Goal: Information Seeking & Learning: Find specific page/section

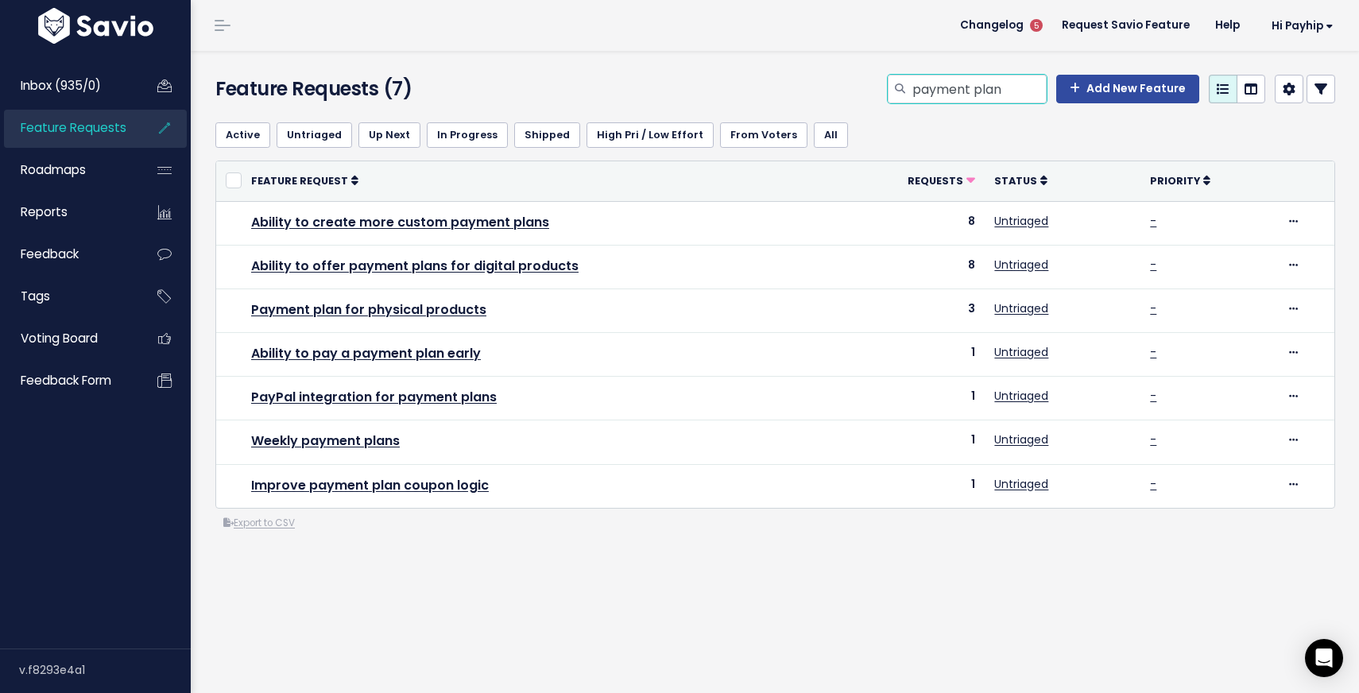
click at [968, 85] on input "payment plan" at bounding box center [979, 89] width 136 height 29
type input "organize coupon codes"
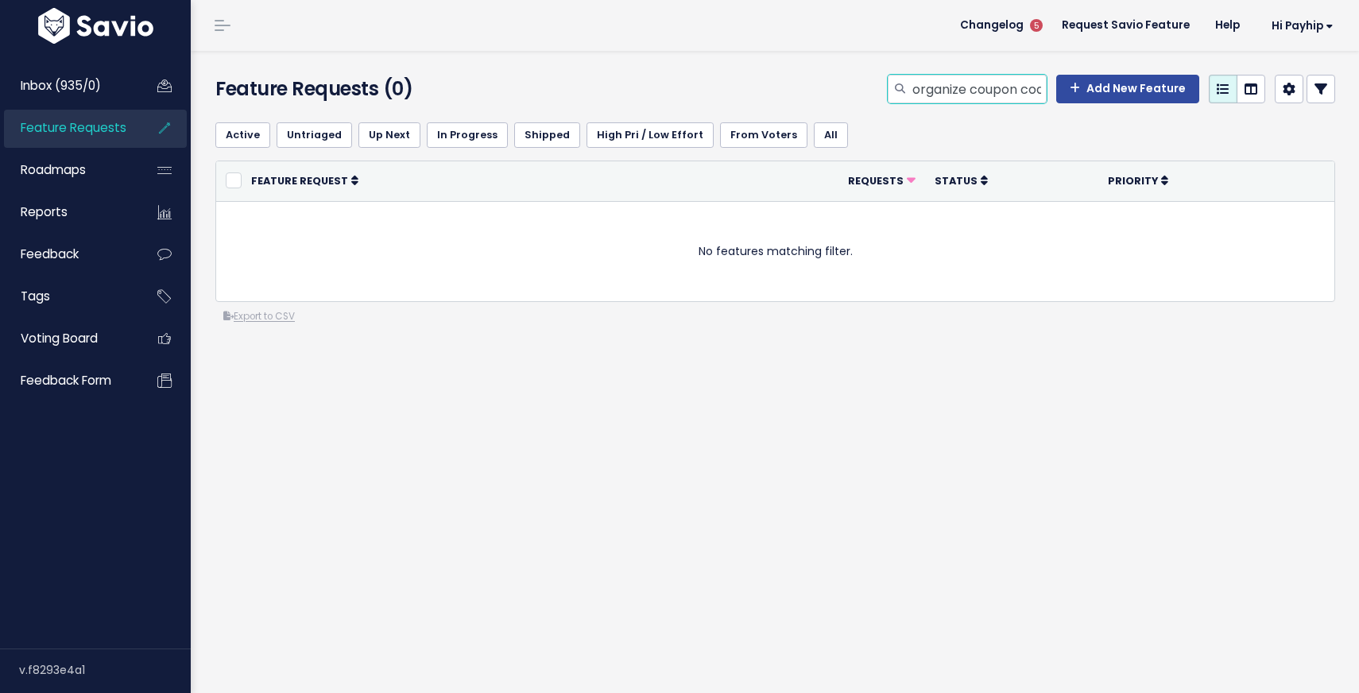
drag, startPoint x: 978, startPoint y: 87, endPoint x: 841, endPoint y: 83, distance: 137.5
click at [841, 83] on div "organize coupon codes Add New Feature" at bounding box center [966, 92] width 763 height 35
type input "coupon codes"
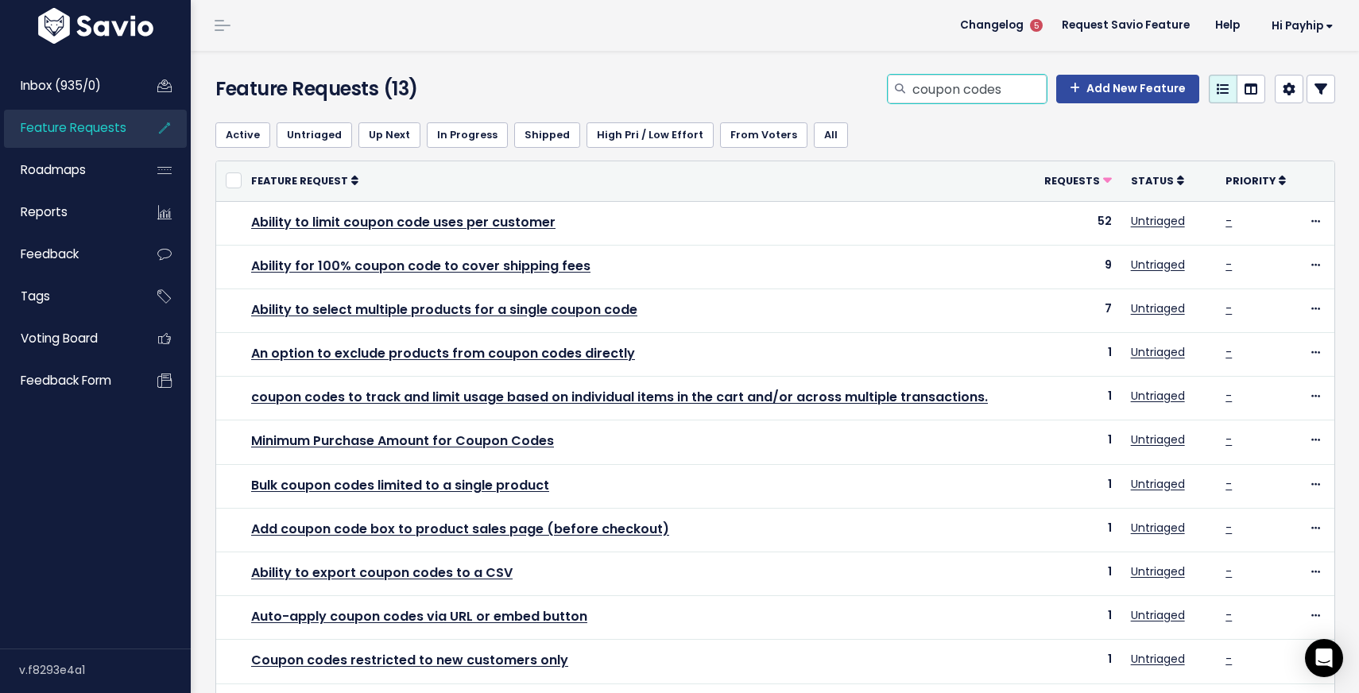
click at [1016, 85] on input "coupon codes" at bounding box center [979, 89] width 136 height 29
type input "membership paypal"
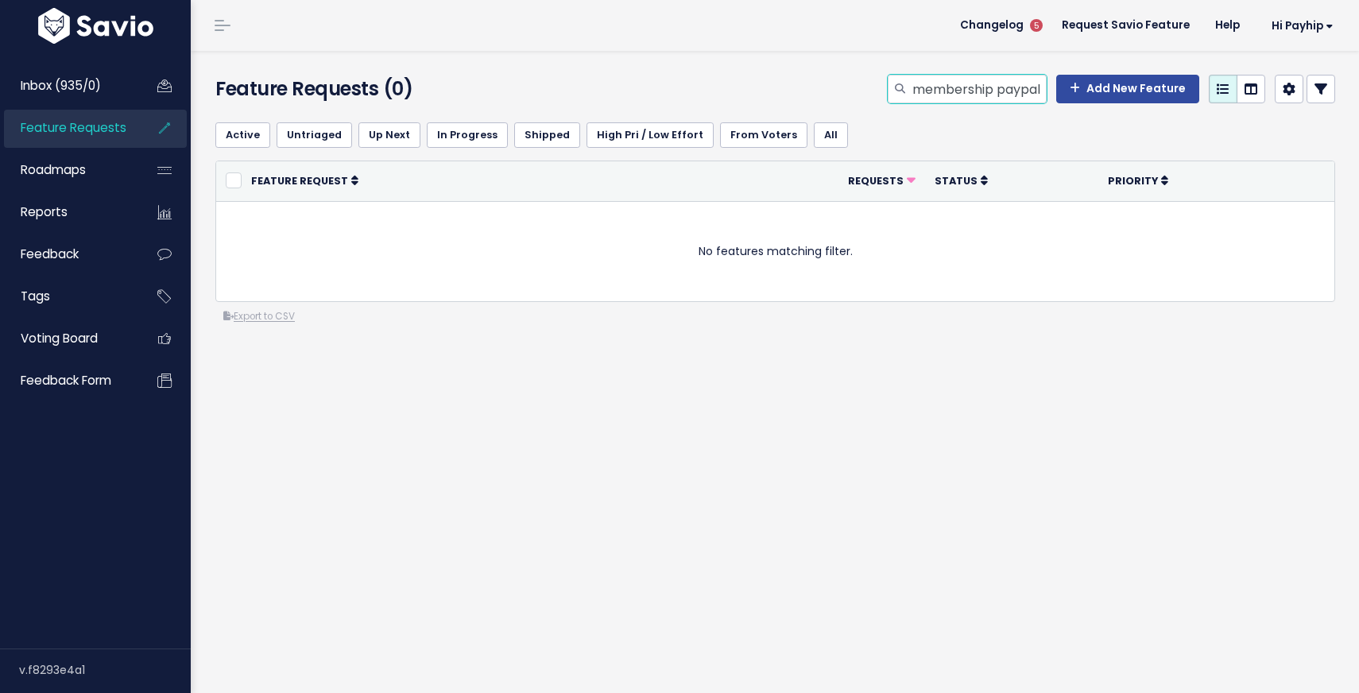
click at [956, 95] on input "membership paypal" at bounding box center [979, 89] width 136 height 29
type input "subscription paypal"
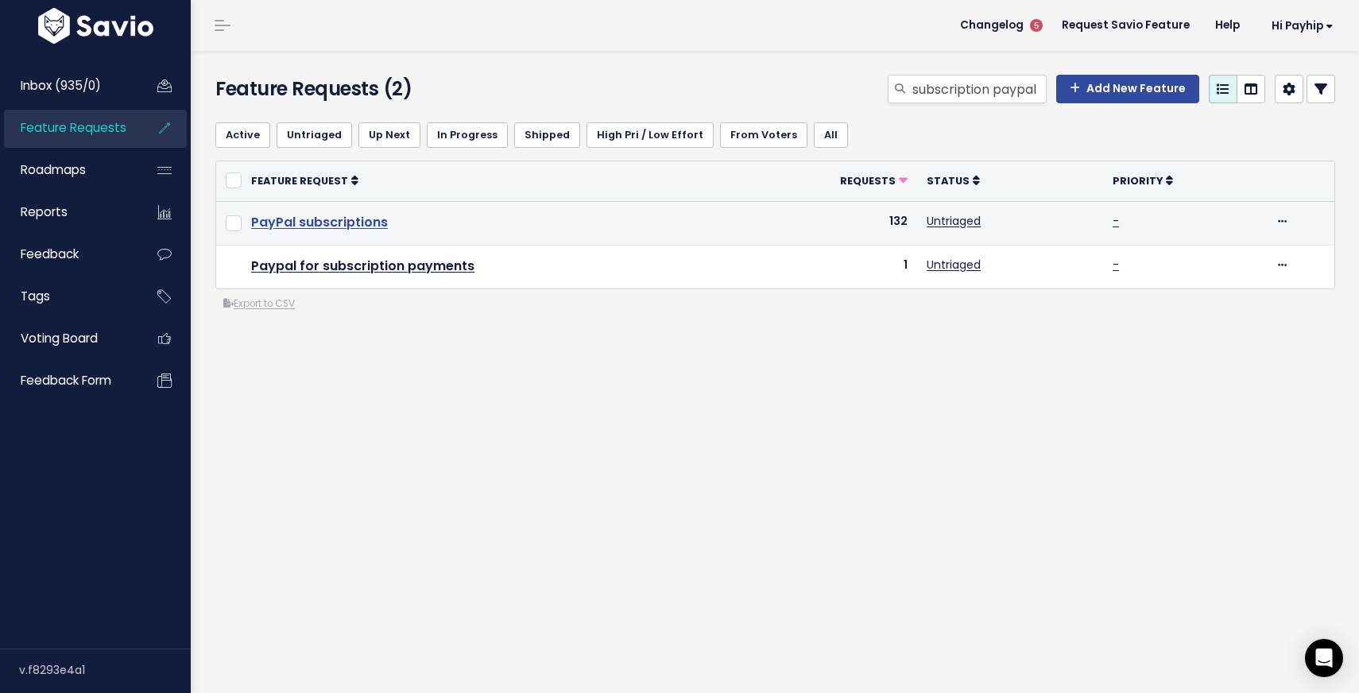
click at [367, 224] on link "PayPal subscriptions" at bounding box center [319, 222] width 137 height 18
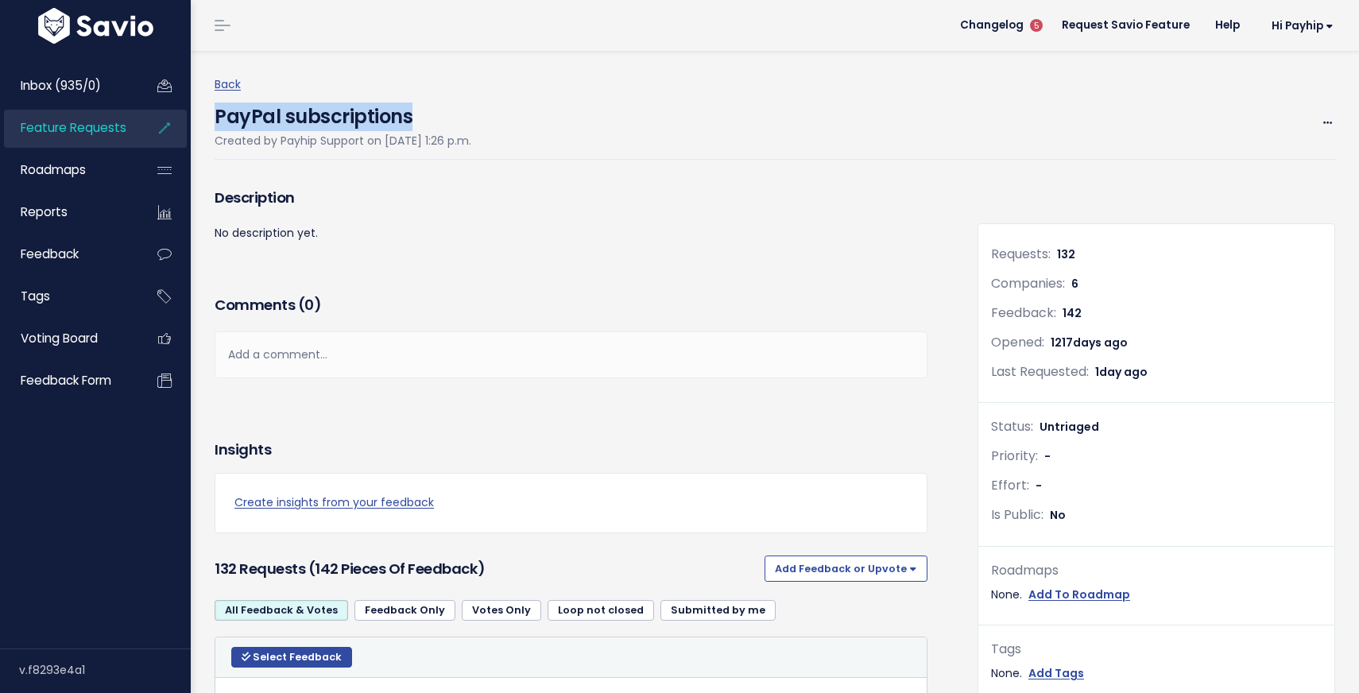
drag, startPoint x: 429, startPoint y: 110, endPoint x: 208, endPoint y: 108, distance: 220.9
copy h4 "PayPal subscriptions"
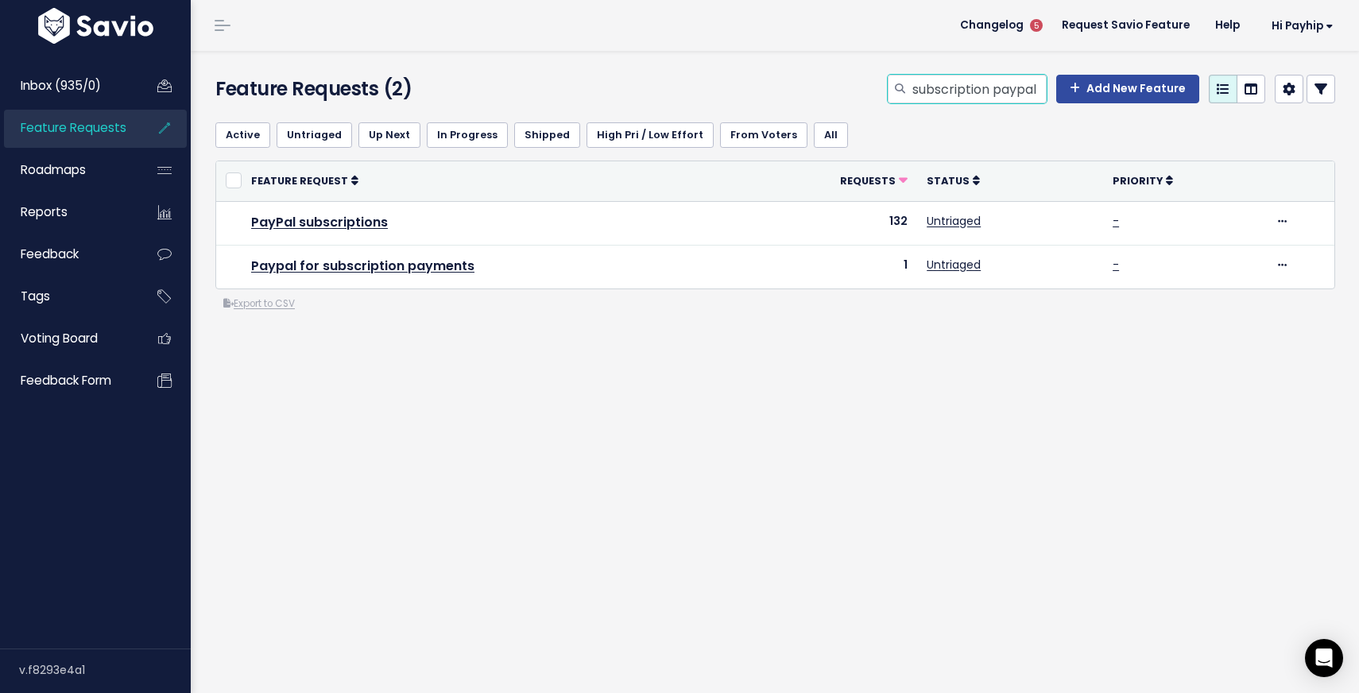
click at [971, 90] on input "subscription paypal" at bounding box center [979, 89] width 136 height 29
type input "sort products"
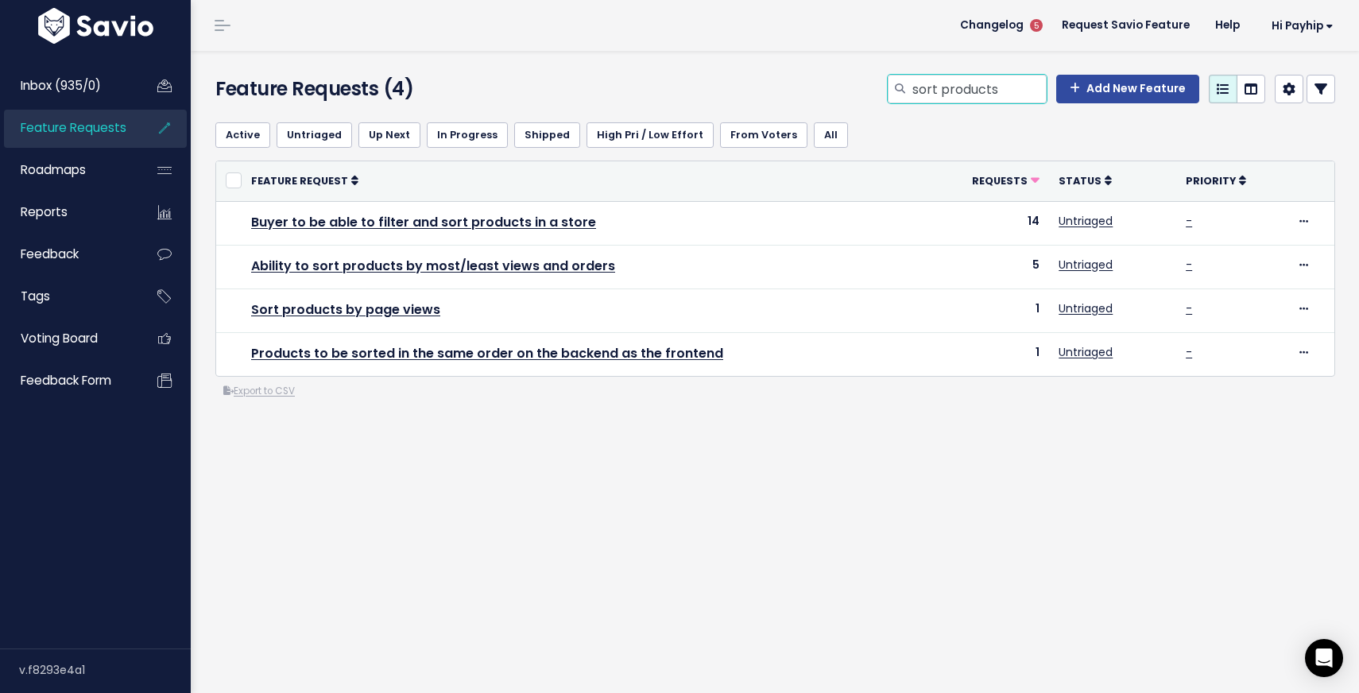
click at [958, 91] on input "sort products" at bounding box center [979, 89] width 136 height 29
type input "translate platform"
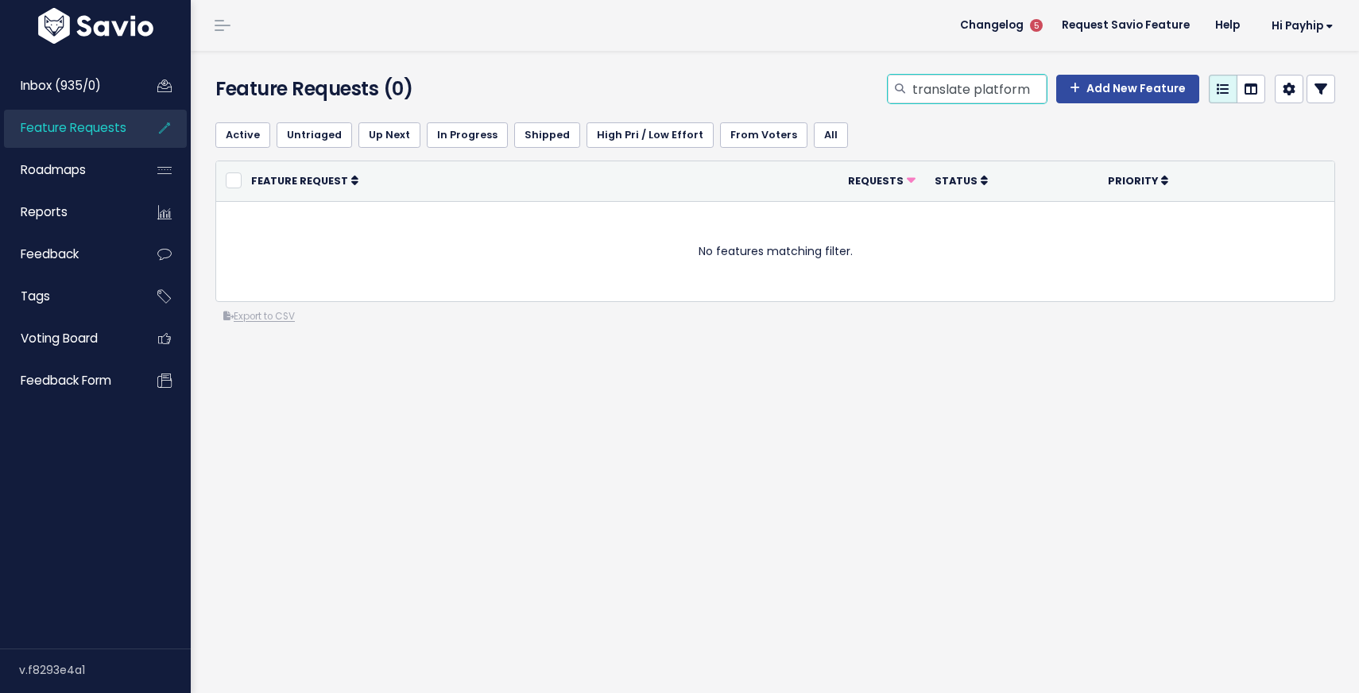
click at [932, 88] on input "translate platform" at bounding box center [979, 89] width 136 height 29
click at [1035, 87] on input "platform" at bounding box center [979, 89] width 136 height 29
type input "platform language"
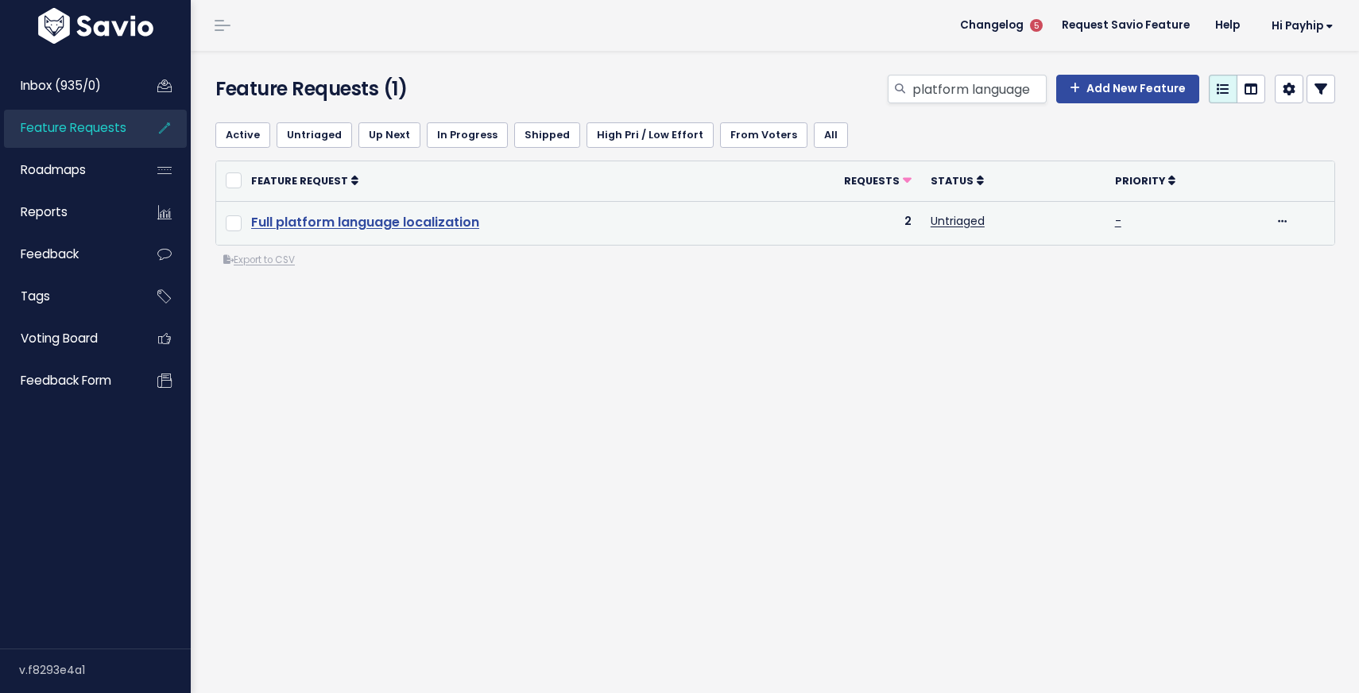
click at [424, 219] on link "Full platform language localization" at bounding box center [365, 222] width 228 height 18
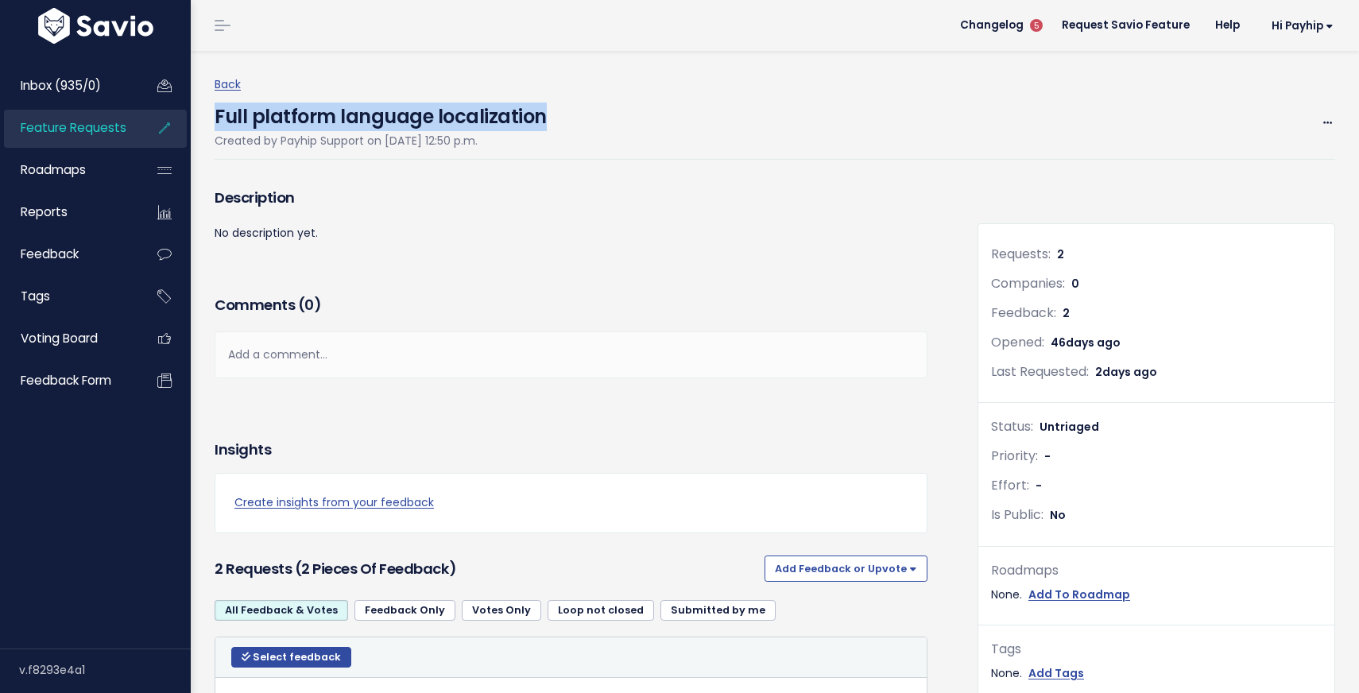
drag, startPoint x: 542, startPoint y: 119, endPoint x: 215, endPoint y: 114, distance: 326.7
click at [216, 114] on div "Full platform language localization Created by Payhip Support on [DATE] 12:50 p…" at bounding box center [775, 127] width 1121 height 65
copy h4 "Full platform language localization"
